Goal: Information Seeking & Learning: Learn about a topic

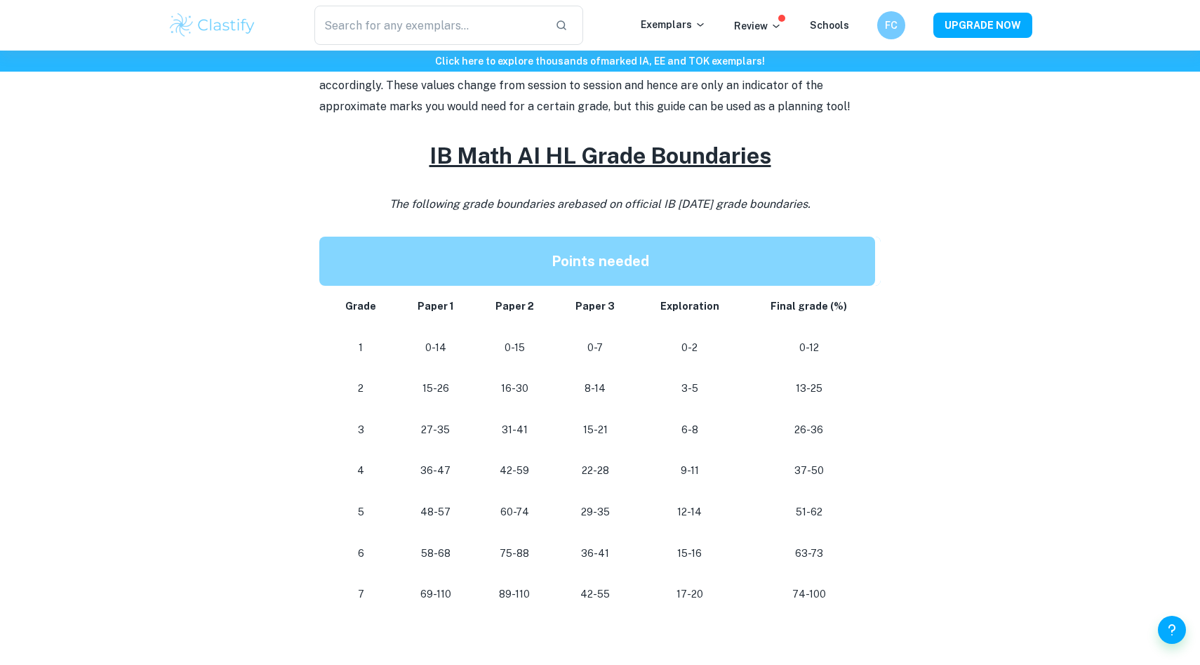
scroll to position [545, 0]
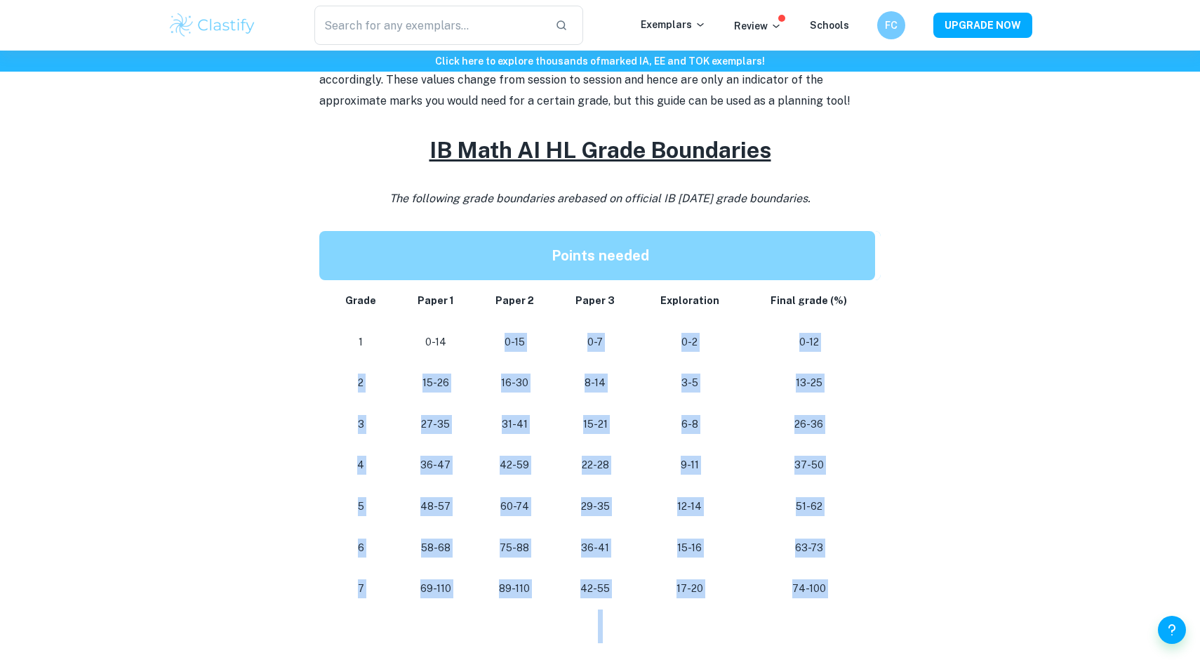
drag, startPoint x: 449, startPoint y: 352, endPoint x: 820, endPoint y: 613, distance: 454.3
click at [820, 613] on div "Are you looking for how many points you need to get a certain grade? This post …" at bounding box center [600, 637] width 562 height 1220
click at [820, 613] on h2 at bounding box center [600, 626] width 562 height 34
drag, startPoint x: 820, startPoint y: 613, endPoint x: 552, endPoint y: 327, distance: 391.8
click at [552, 328] on div "Are you looking for how many points you need to get a certain grade? This post …" at bounding box center [600, 637] width 562 height 1220
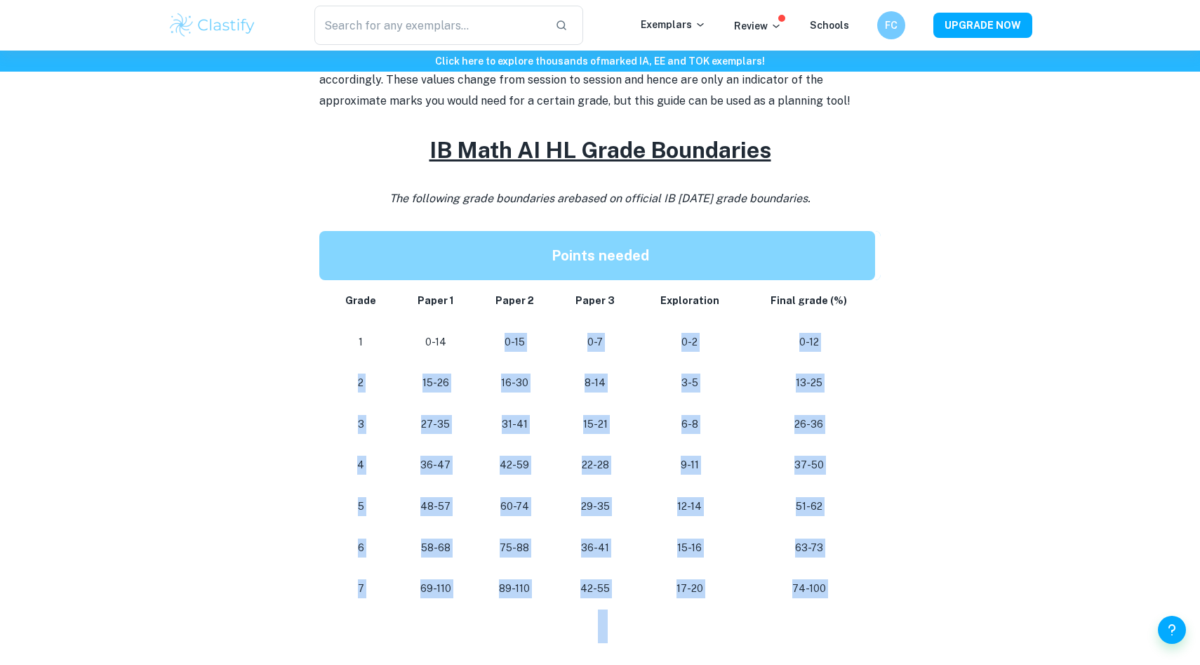
click at [552, 327] on td "0-15" at bounding box center [514, 341] width 80 height 41
drag, startPoint x: 345, startPoint y: 345, endPoint x: 636, endPoint y: 617, distance: 398.3
click at [636, 617] on div "Are you looking for how many points you need to get a certain grade? This post …" at bounding box center [600, 637] width 562 height 1220
click at [636, 617] on h2 at bounding box center [600, 626] width 562 height 34
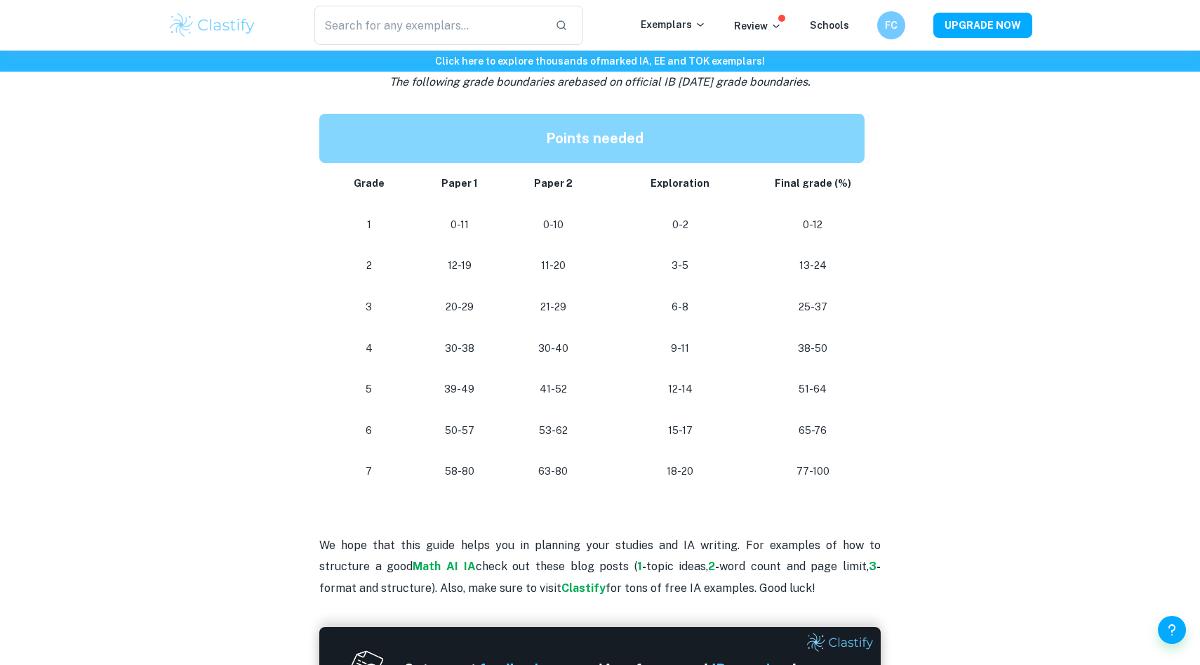
scroll to position [1188, 0]
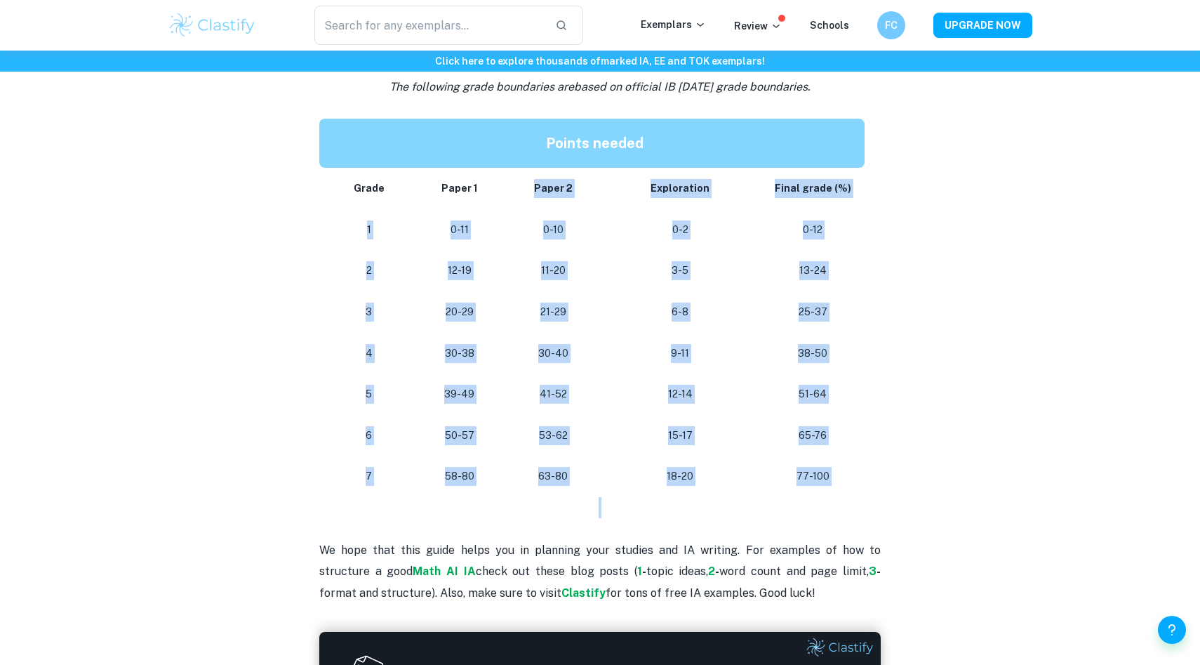
drag, startPoint x: 803, startPoint y: 493, endPoint x: 416, endPoint y: 199, distance: 486.0
click at [416, 199] on td "Paper 1" at bounding box center [459, 188] width 93 height 41
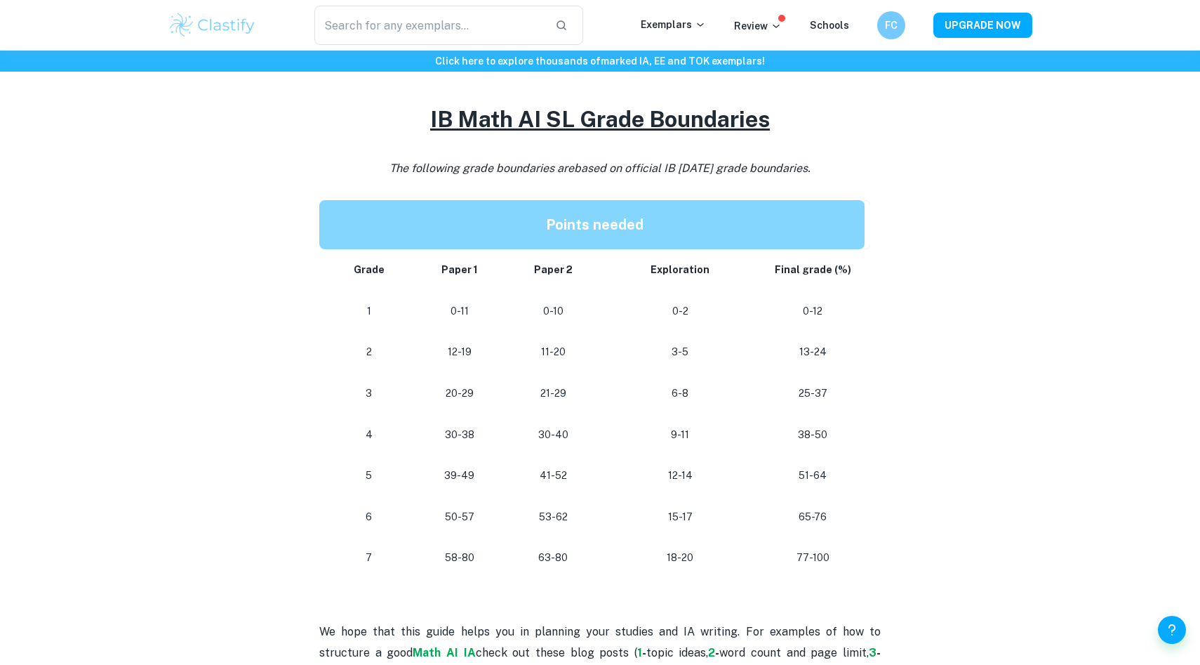
scroll to position [1110, 0]
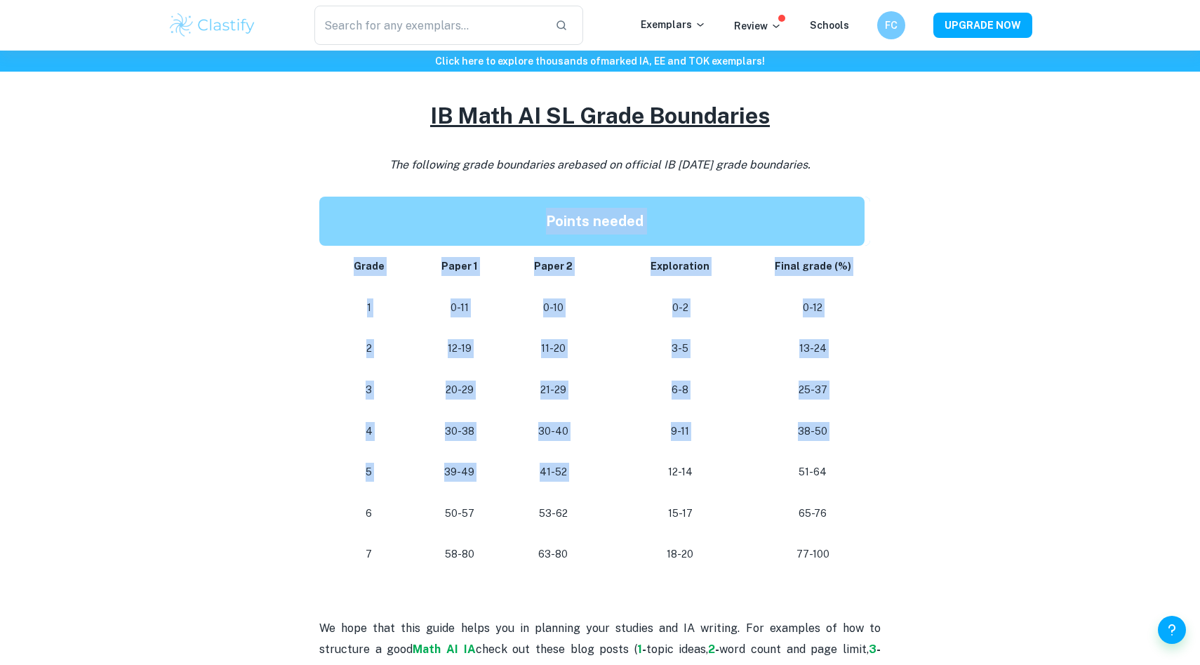
drag, startPoint x: 416, startPoint y: 199, endPoint x: 658, endPoint y: 465, distance: 360.2
click at [656, 467] on table "Points needed Grade Paper 1 Paper 2 Exploration Final grade (%) 1 0-11 0-10 0-2…" at bounding box center [594, 386] width 551 height 378
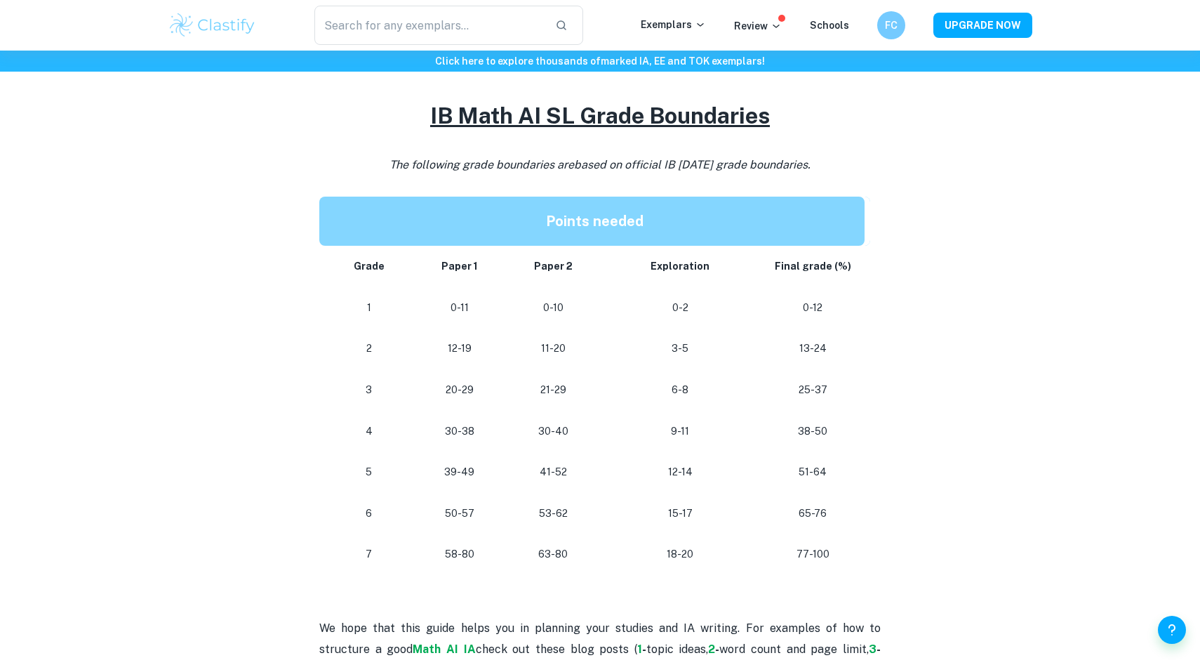
click at [661, 482] on td "12-14" at bounding box center [680, 471] width 161 height 41
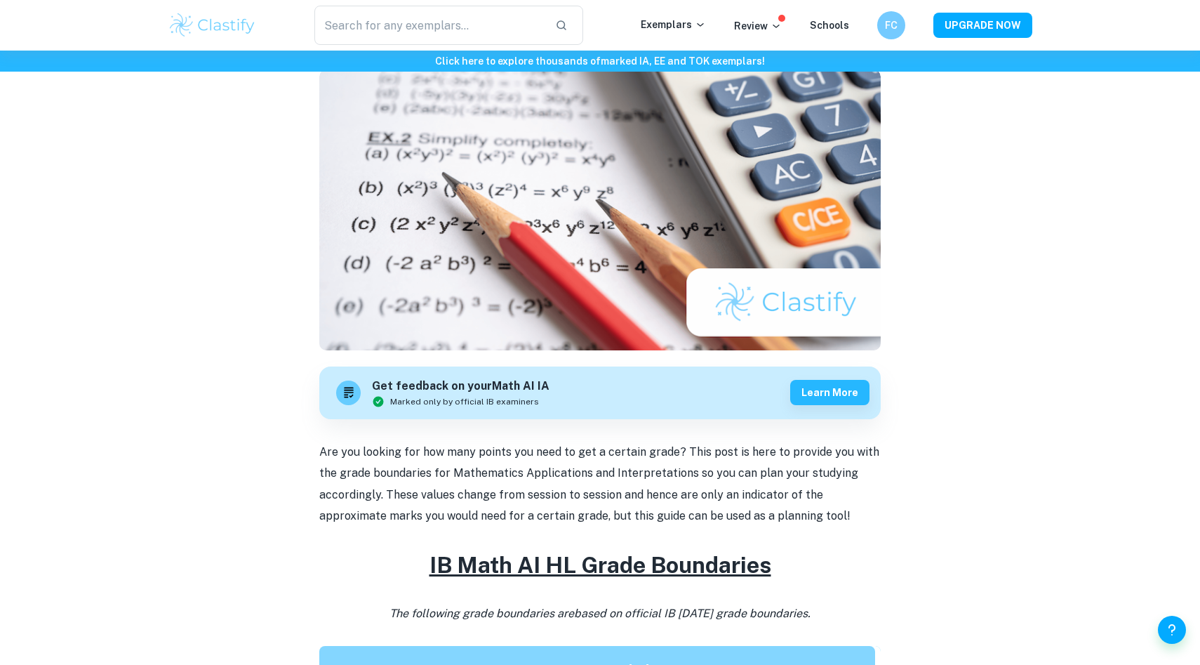
scroll to position [0, 0]
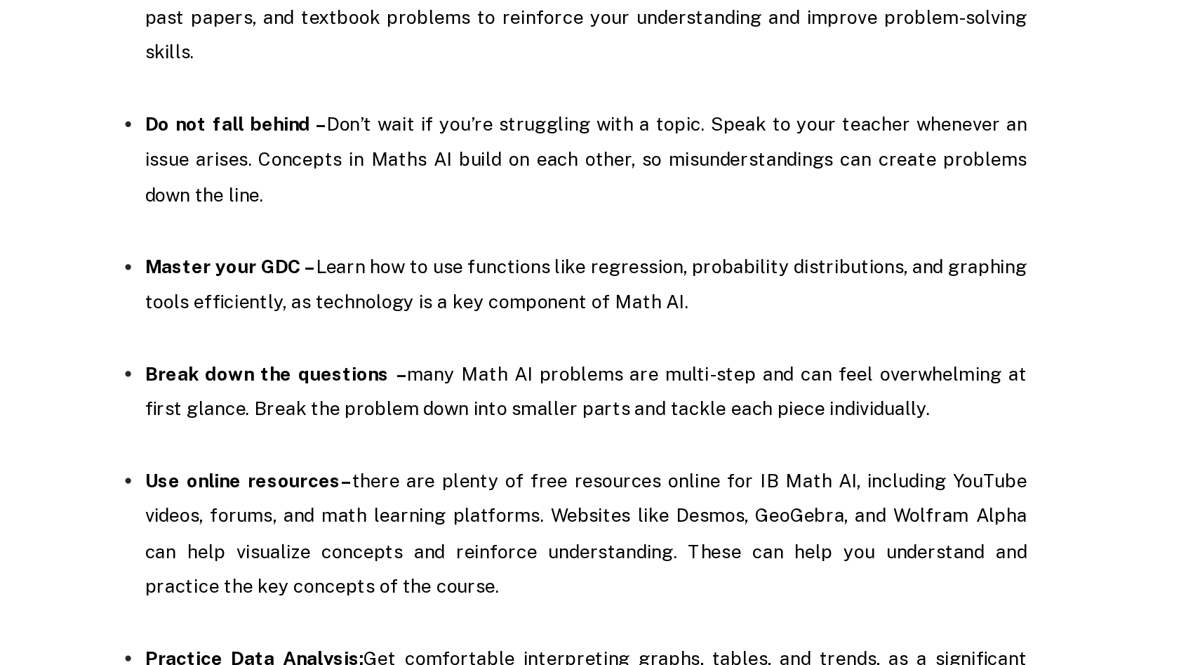
scroll to position [2263, 0]
